Goal: Check status

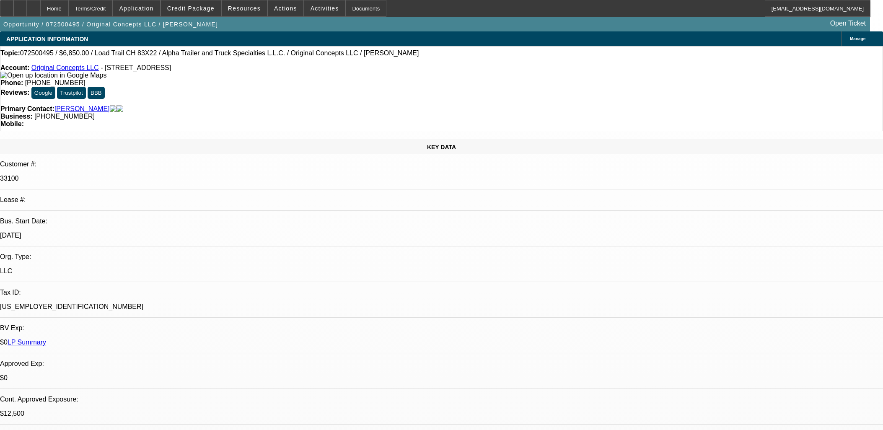
select select "0"
select select "2"
select select "0"
select select "6"
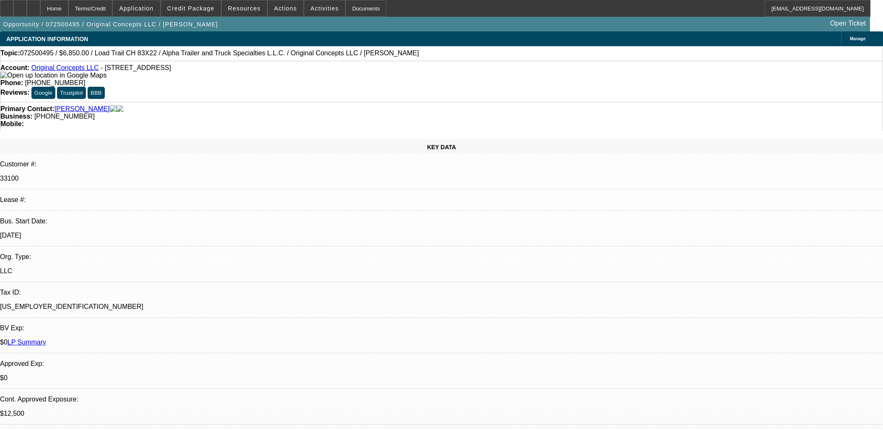
select select "0"
select select "2"
select select "0"
select select "6"
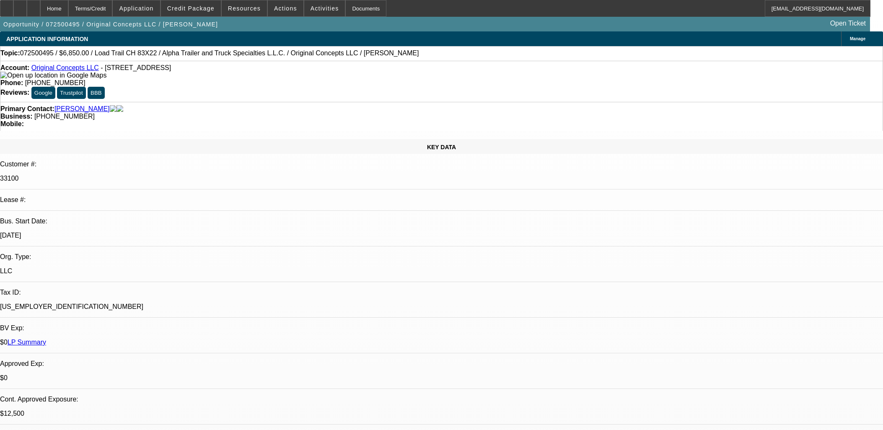
select select "0"
select select "2"
select select "0"
select select "6"
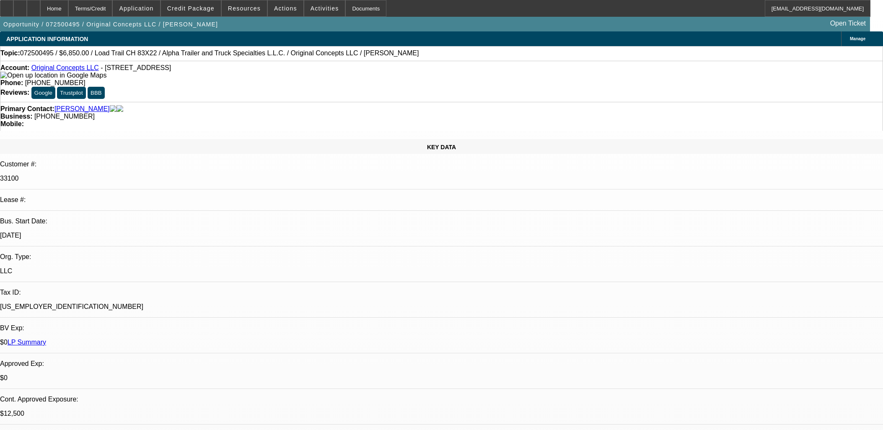
select select "0"
select select "2"
select select "0"
select select "6"
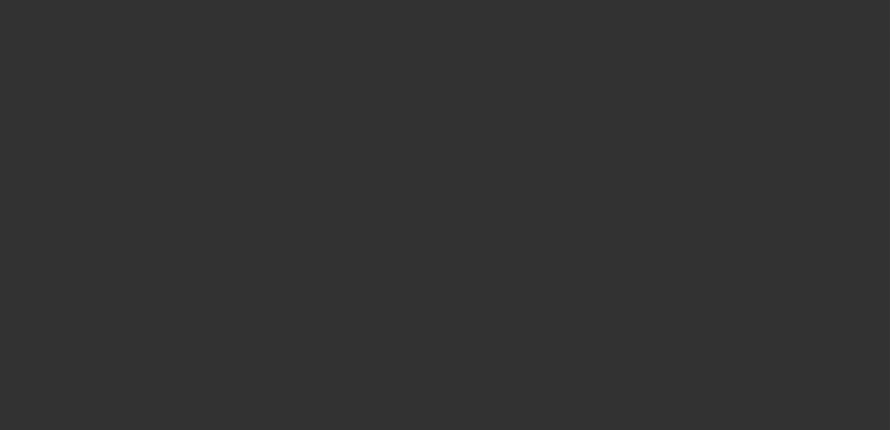
select select "0"
select select "2"
select select "0"
select select "6"
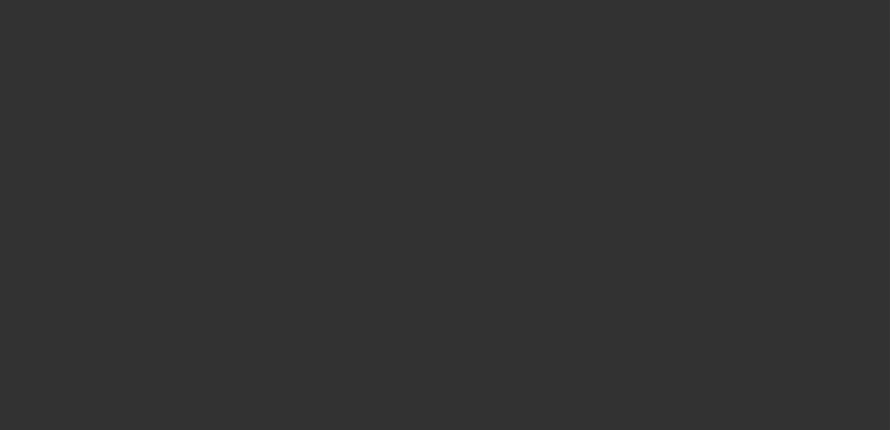
select select "0"
select select "2"
select select "0"
select select "6"
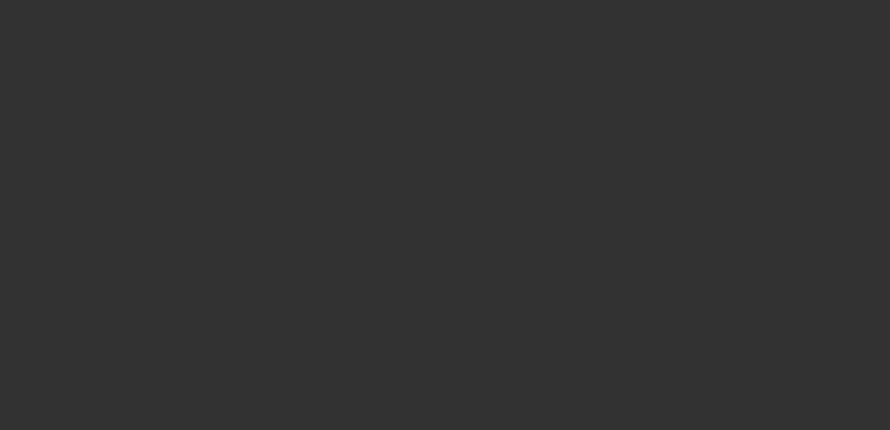
select select "0"
select select "2"
select select "0"
select select "6"
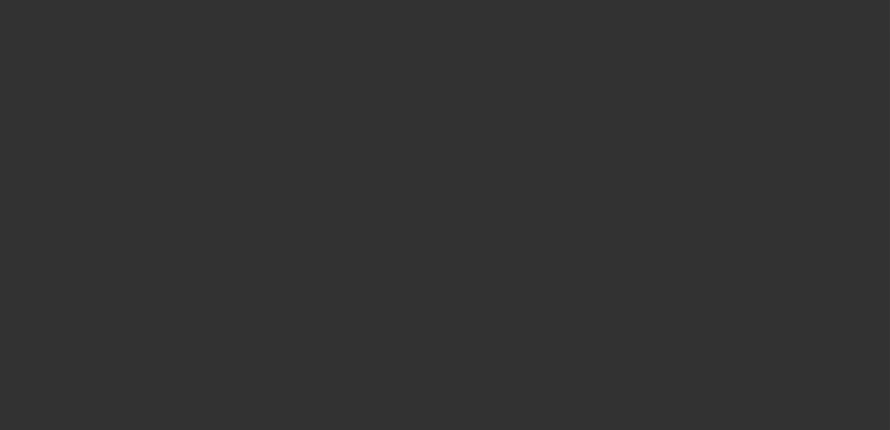
select select "0"
select select "2"
select select "0"
select select "6"
